Goal: Task Accomplishment & Management: Manage account settings

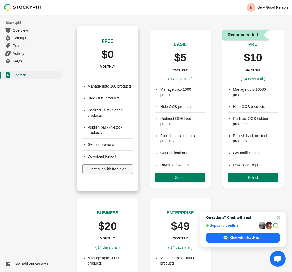
click at [120, 171] on span "Continue with free plan" at bounding box center [108, 169] width 38 height 4
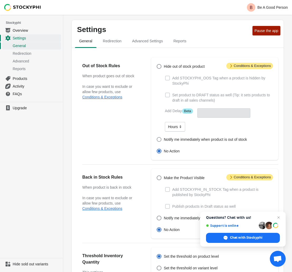
click at [164, 137] on span "Notify me immediately when product is out of stock" at bounding box center [205, 139] width 83 height 5
click at [157, 137] on input "Notify me immediately when product is out of stock" at bounding box center [157, 137] width 0 height 0
radio input "true"
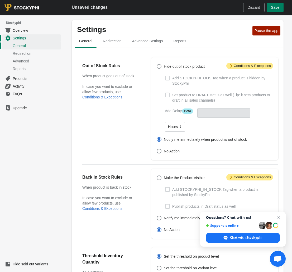
click at [177, 174] on label "Make the Product Visible" at bounding box center [181, 177] width 48 height 7
click at [157, 175] on input "Make the Product Visible" at bounding box center [157, 175] width 0 height 0
radio input "true"
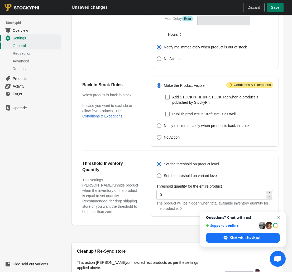
scroll to position [94, 0]
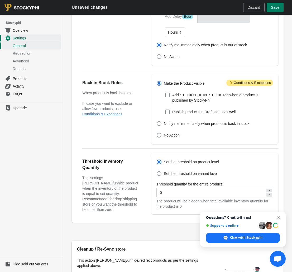
click at [271, 189] on icon at bounding box center [269, 190] width 3 height 3
type input "1"
click at [156, 205] on div "Out of Stock Rules When product goes out of stock In case you want to exclude o…" at bounding box center [178, 88] width 212 height 269
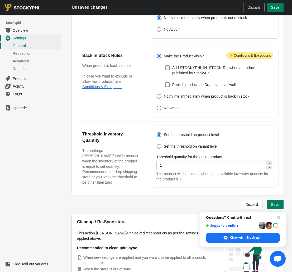
scroll to position [149, 0]
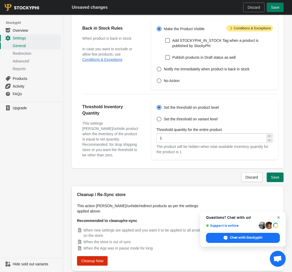
click at [279, 218] on span "Close chat" at bounding box center [279, 217] width 7 height 7
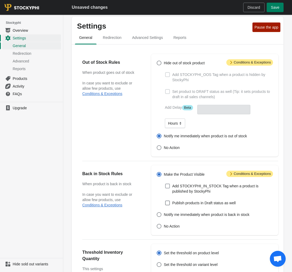
scroll to position [0, 0]
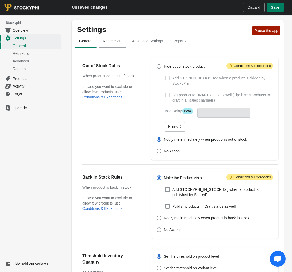
click at [109, 43] on span "Redirection" at bounding box center [112, 41] width 27 height 10
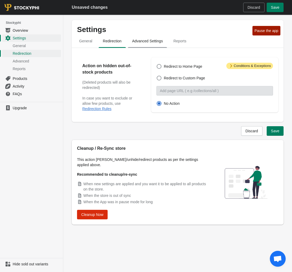
click at [147, 43] on span "Advanced Settings" at bounding box center [147, 41] width 39 height 10
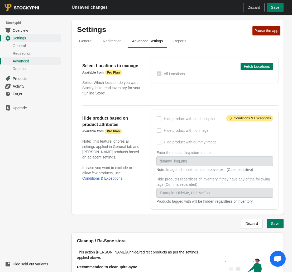
click at [109, 73] on strong "Pro Plan" at bounding box center [113, 72] width 13 height 4
click at [201, 73] on div "All Locations" at bounding box center [215, 73] width 117 height 7
click at [24, 111] on ul "Upgrade" at bounding box center [31, 180] width 63 height 156
click at [22, 109] on span "Upgrade" at bounding box center [36, 107] width 47 height 5
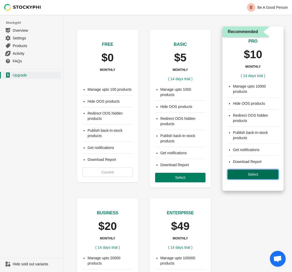
click at [254, 174] on span "Select" at bounding box center [253, 174] width 10 height 4
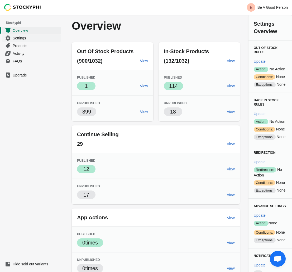
click at [29, 39] on span "Settings" at bounding box center [36, 37] width 47 height 5
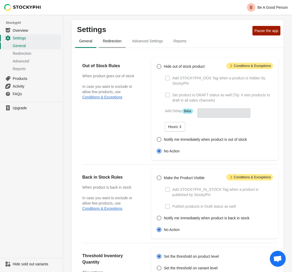
click at [113, 40] on span "Redirection" at bounding box center [112, 41] width 27 height 10
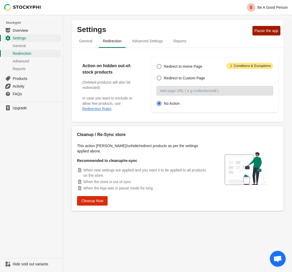
click at [151, 42] on span "Advanced Settings" at bounding box center [147, 41] width 39 height 10
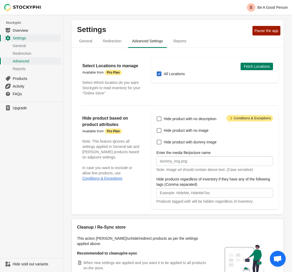
click at [159, 74] on span at bounding box center [159, 73] width 5 height 5
click at [157, 72] on input "All Locations" at bounding box center [157, 71] width 0 height 0
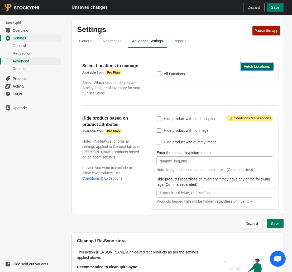
click at [250, 67] on span "Fetch Locations" at bounding box center [257, 66] width 26 height 4
checkbox input "true"
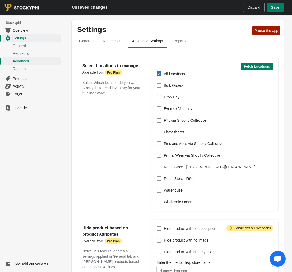
click at [161, 169] on span at bounding box center [159, 166] width 5 height 5
click at [157, 165] on input "Retail Store - Park Meadows" at bounding box center [157, 164] width 0 height 0
checkbox input "true"
click at [159, 73] on span at bounding box center [159, 73] width 5 height 5
click at [157, 72] on input "All Locations" at bounding box center [157, 71] width 0 height 0
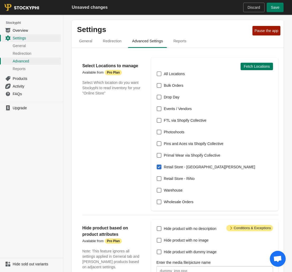
checkbox input "false"
click at [276, 9] on span "Save" at bounding box center [275, 7] width 8 height 4
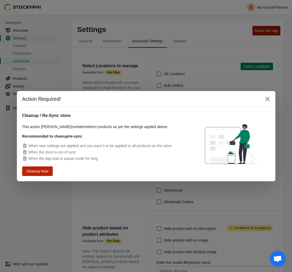
click at [39, 170] on span "Cleanup Now" at bounding box center [37, 171] width 22 height 4
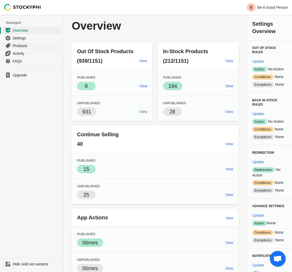
click at [28, 44] on span "Products" at bounding box center [36, 45] width 47 height 5
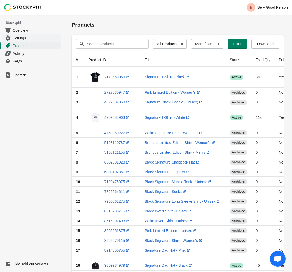
click at [31, 37] on span "Settings" at bounding box center [36, 37] width 47 height 5
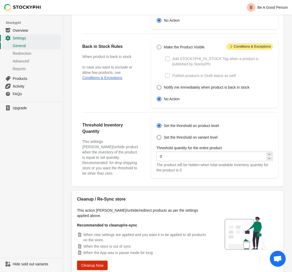
scroll to position [134, 0]
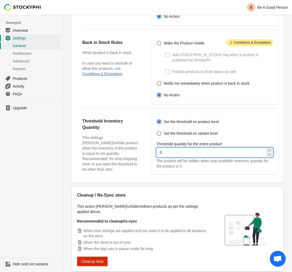
click at [270, 149] on icon at bounding box center [269, 149] width 1 height 1
type input "1"
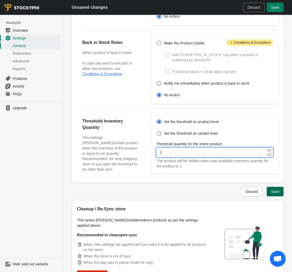
click at [272, 189] on span "Save" at bounding box center [275, 191] width 8 height 4
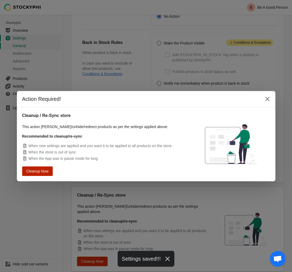
click at [38, 171] on span "Cleanup Now" at bounding box center [37, 171] width 22 height 4
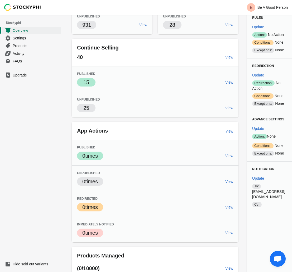
scroll to position [92, 0]
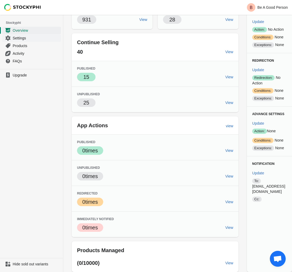
click at [31, 37] on span "Settings" at bounding box center [36, 37] width 47 height 5
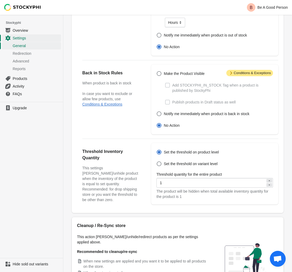
scroll to position [105, 0]
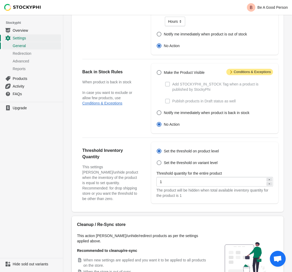
click at [160, 160] on span at bounding box center [159, 162] width 5 height 5
click at [157, 160] on input "Set the threshold on variant level" at bounding box center [157, 160] width 0 height 0
radio input "true"
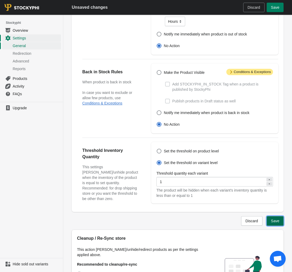
click at [278, 218] on span "Save" at bounding box center [275, 220] width 8 height 4
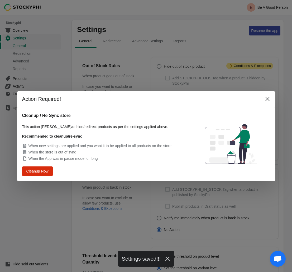
scroll to position [0, 0]
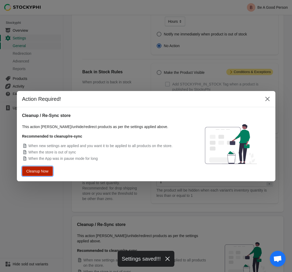
click at [45, 173] on button "Cleanup Now" at bounding box center [38, 170] width 28 height 8
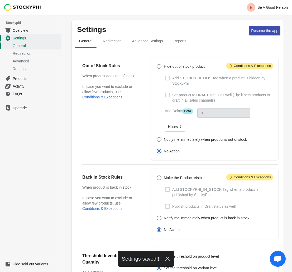
scroll to position [105, 0]
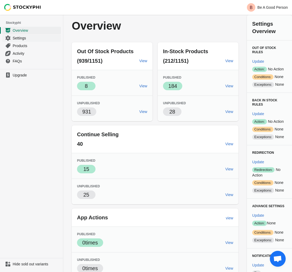
click at [26, 36] on span "Settings" at bounding box center [36, 37] width 47 height 5
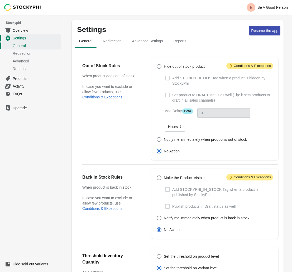
click at [29, 36] on span "Settings" at bounding box center [36, 37] width 47 height 5
click at [142, 44] on span "Advanced Settings" at bounding box center [147, 41] width 39 height 10
click at [262, 32] on span "Resume the app" at bounding box center [264, 31] width 27 height 4
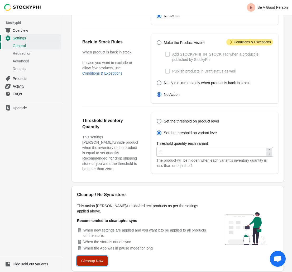
click at [89, 258] on span "Cleanup Now" at bounding box center [92, 260] width 22 height 4
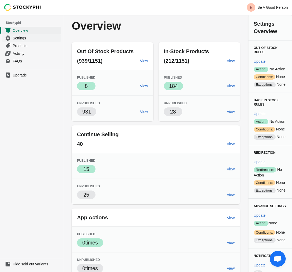
click at [37, 40] on span "Settings" at bounding box center [36, 37] width 47 height 5
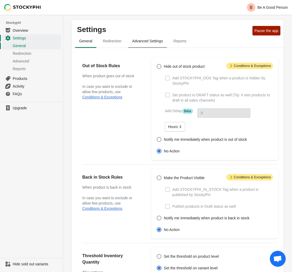
click at [143, 39] on span "Advanced Settings" at bounding box center [147, 41] width 39 height 10
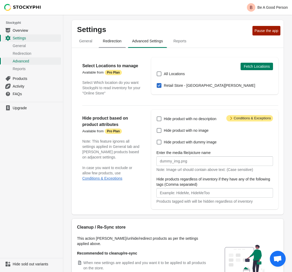
click at [113, 39] on span "Redirection" at bounding box center [112, 41] width 27 height 10
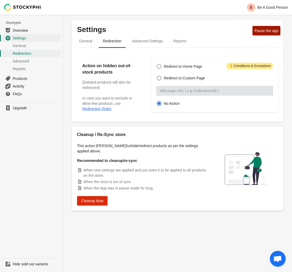
click at [159, 66] on span at bounding box center [159, 66] width 5 height 5
click at [157, 64] on input "Redirect to Home Page" at bounding box center [157, 64] width 0 height 0
radio input "true"
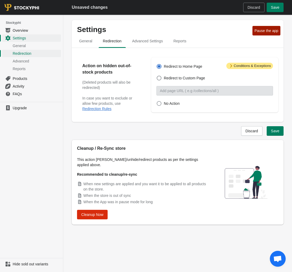
click at [162, 102] on label "No Action" at bounding box center [168, 103] width 23 height 7
click at [157, 101] on input "No Action" at bounding box center [157, 101] width 0 height 0
radio input "true"
click at [86, 40] on span "General" at bounding box center [86, 41] width 22 height 10
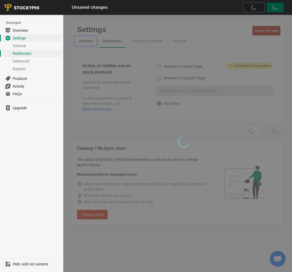
select select "hours"
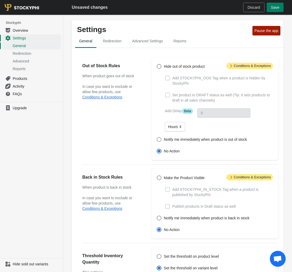
click at [200, 137] on span "Notify me immediately when product is out of stock" at bounding box center [205, 139] width 83 height 5
click at [157, 137] on input "Notify me immediately when product is out of stock" at bounding box center [157, 137] width 0 height 0
radio input "true"
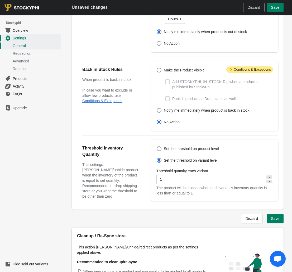
scroll to position [109, 0]
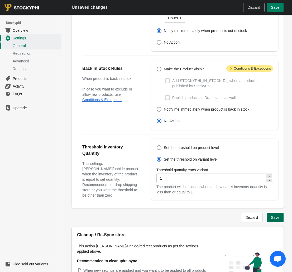
click at [275, 215] on span "Save" at bounding box center [275, 217] width 8 height 4
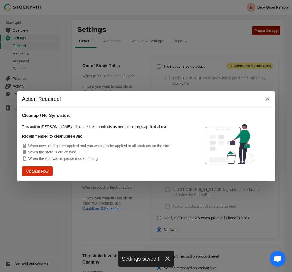
scroll to position [0, 0]
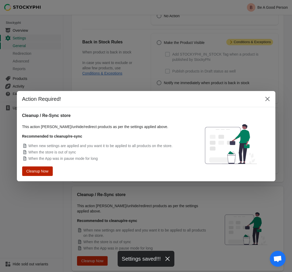
click at [45, 169] on span "Cleanup Now" at bounding box center [37, 171] width 20 height 4
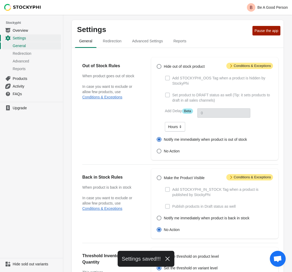
scroll to position [135, 0]
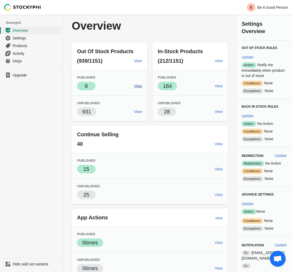
click at [134, 85] on span "View" at bounding box center [138, 86] width 8 height 4
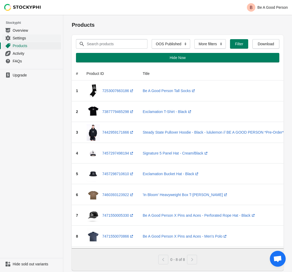
click at [31, 41] on link "Settings" at bounding box center [31, 38] width 59 height 8
click at [26, 54] on span "Activity" at bounding box center [36, 53] width 47 height 5
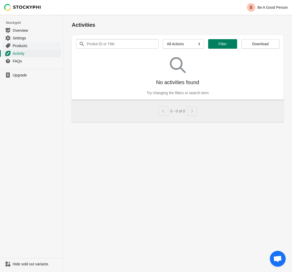
click at [29, 46] on span "Products" at bounding box center [36, 45] width 47 height 5
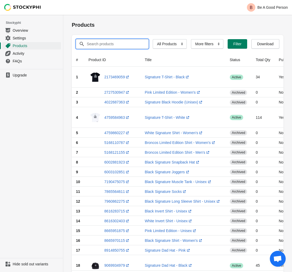
click at [113, 43] on input "Search products" at bounding box center [113, 44] width 53 height 10
type input "v-neck"
click at [72, 15] on button "Submit" at bounding box center [79, 18] width 15 height 6
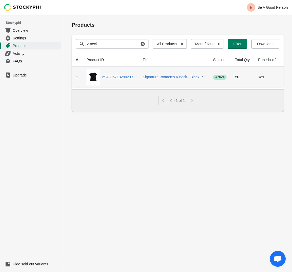
click at [95, 78] on img at bounding box center [93, 77] width 13 height 17
click at [221, 76] on span "Success active" at bounding box center [219, 76] width 13 height 5
click at [180, 75] on link "Signature Women's V-neck - Black (opens a new window)" at bounding box center [174, 77] width 62 height 4
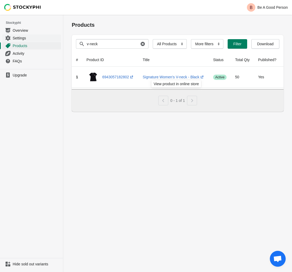
click at [22, 38] on span "Settings" at bounding box center [36, 37] width 47 height 5
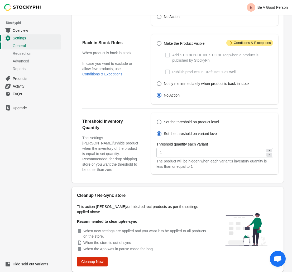
scroll to position [135, 0]
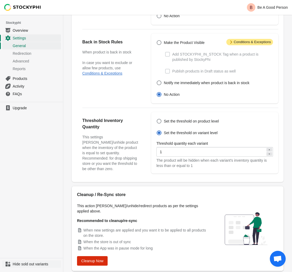
click at [24, 263] on span "Hide sold out variants" at bounding box center [36, 263] width 47 height 5
